Goal: Navigation & Orientation: Find specific page/section

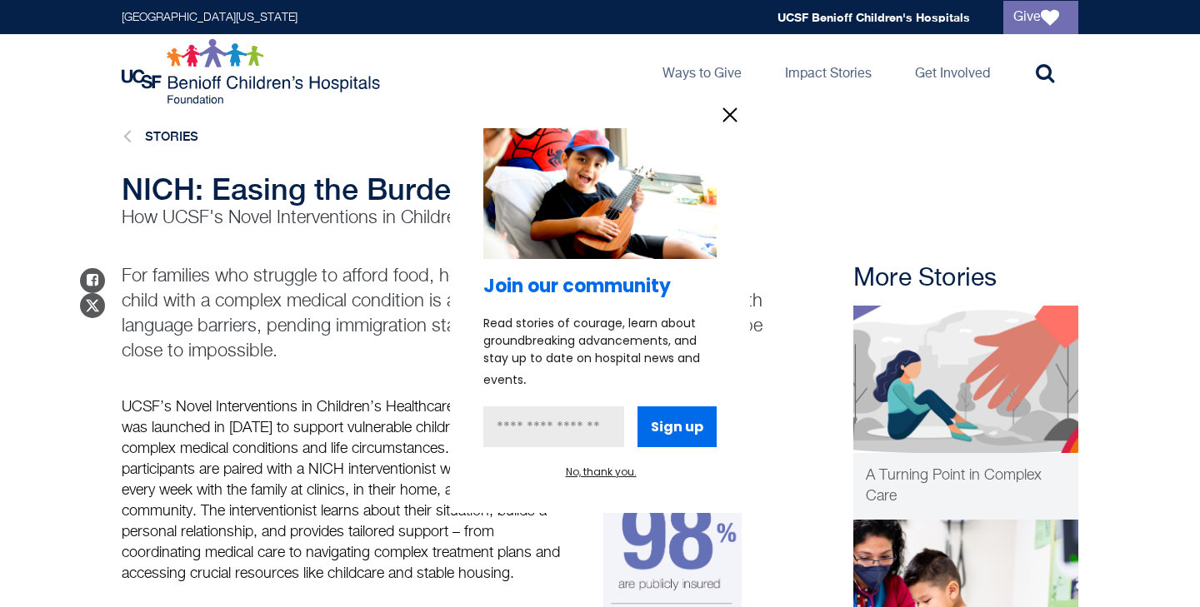
click at [928, 75] on div at bounding box center [600, 303] width 1200 height 607
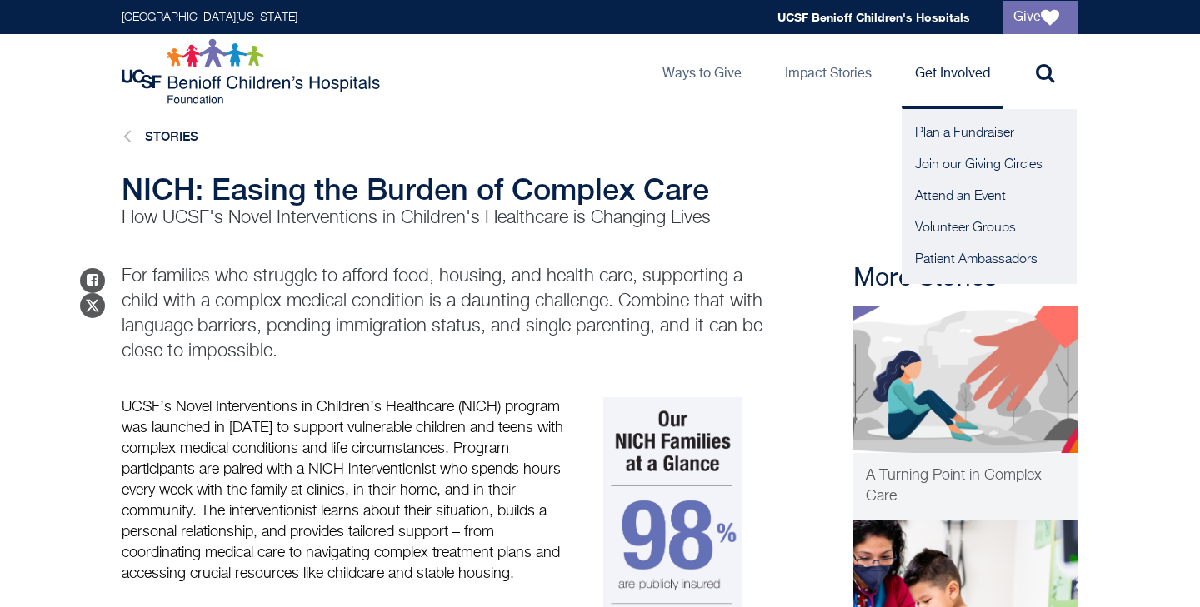
click at [936, 74] on link "Get Involved" at bounding box center [953, 71] width 102 height 75
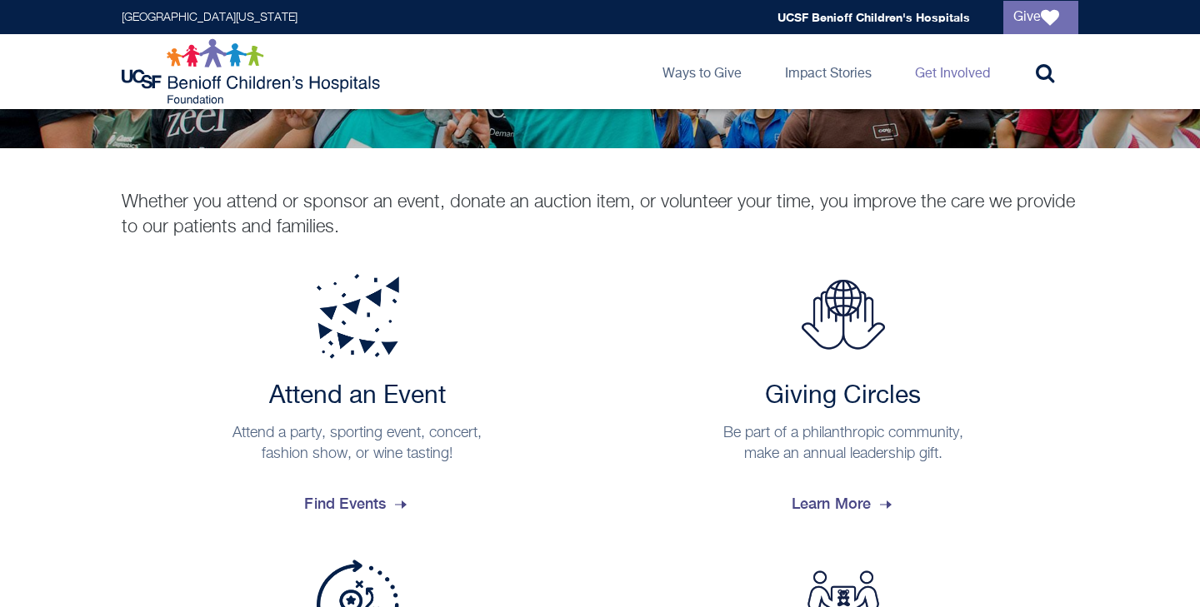
scroll to position [188, 0]
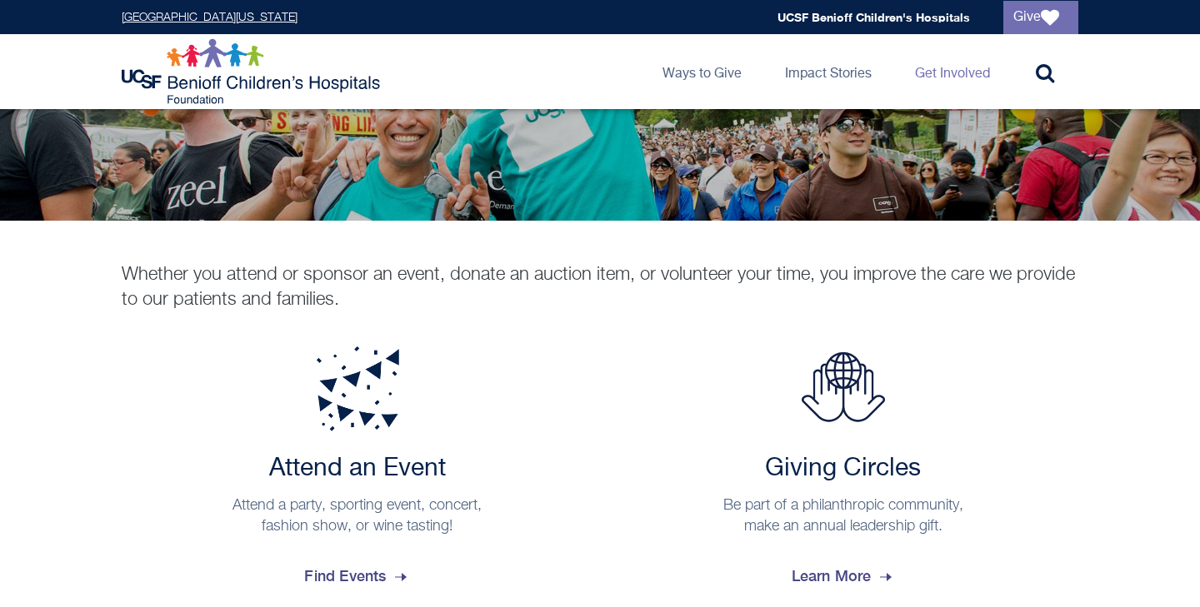
click at [280, 16] on link "[GEOGRAPHIC_DATA][US_STATE]" at bounding box center [210, 18] width 176 height 12
